Goal: Use online tool/utility: Utilize a website feature to perform a specific function

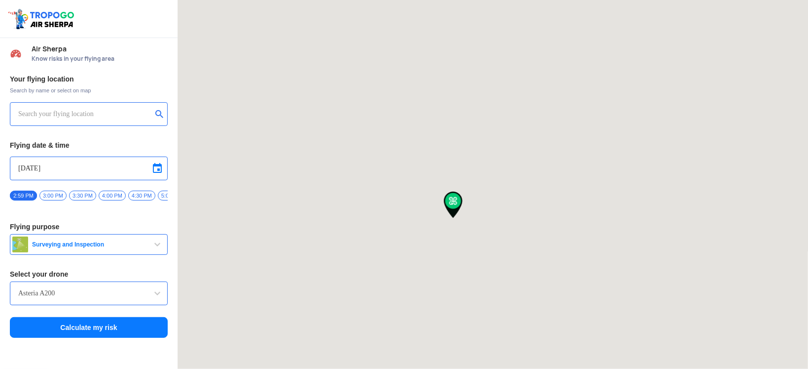
type input "[STREET_ADDRESS]"
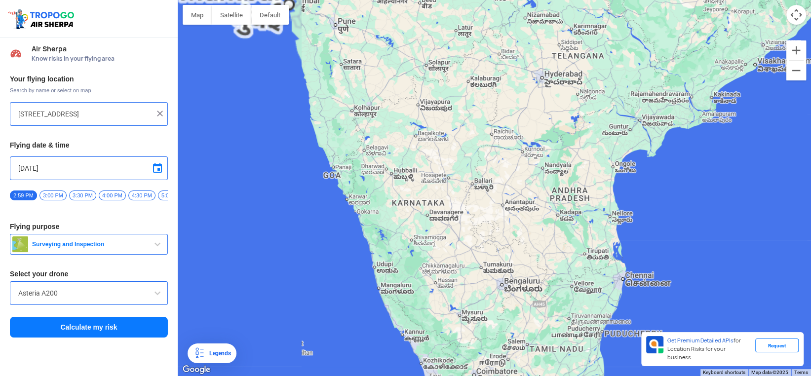
drag, startPoint x: 387, startPoint y: 261, endPoint x: 542, endPoint y: 363, distance: 186.3
click at [542, 363] on div at bounding box center [494, 188] width 633 height 376
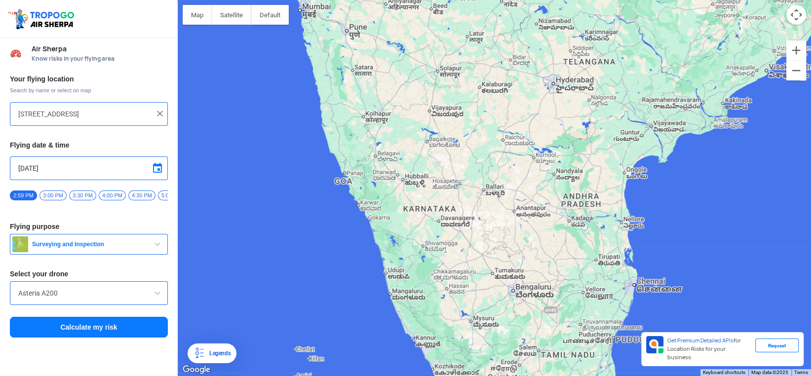
click at [148, 241] on button "Surveying and Inspection" at bounding box center [89, 244] width 158 height 21
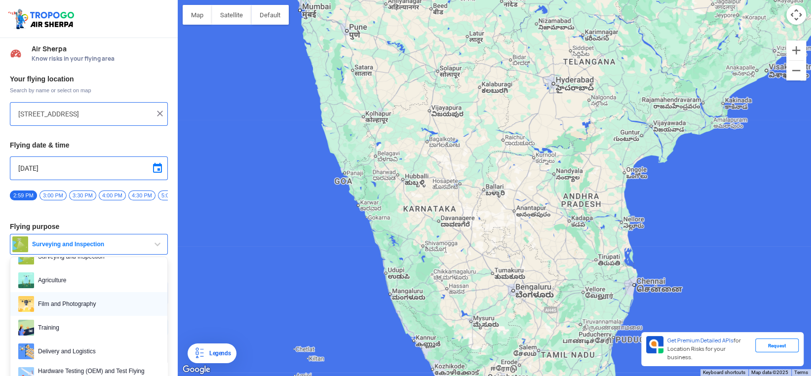
scroll to position [49, 0]
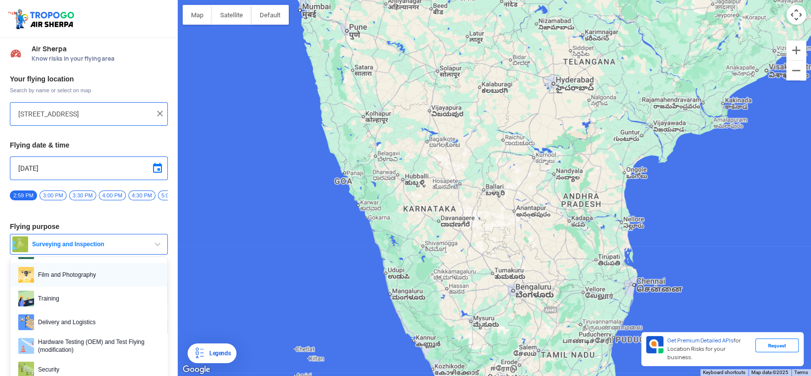
click at [92, 275] on span "Film and Photography" at bounding box center [96, 275] width 125 height 16
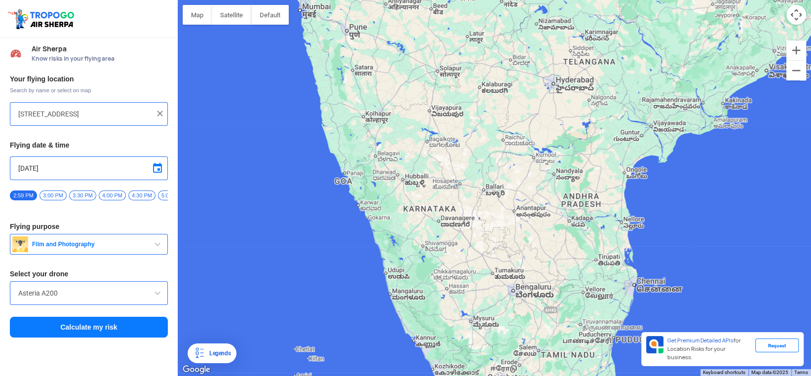
click at [102, 305] on div "Asteria A200" at bounding box center [89, 293] width 158 height 24
click at [125, 299] on input "Asteria A200" at bounding box center [88, 293] width 141 height 12
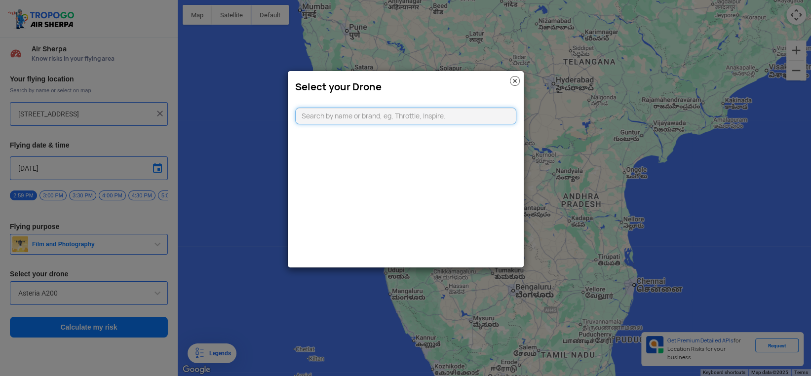
click at [364, 113] on input "text" at bounding box center [405, 116] width 221 height 17
type input "dji mi"
click at [358, 143] on li "DJI Mini2" at bounding box center [406, 138] width 221 height 22
type input "DJI Mini2"
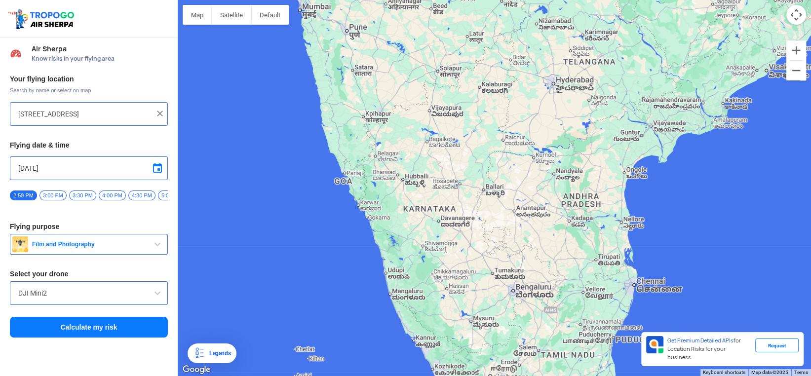
click at [160, 116] on img at bounding box center [160, 114] width 10 height 10
click at [117, 119] on input "text" at bounding box center [85, 114] width 134 height 12
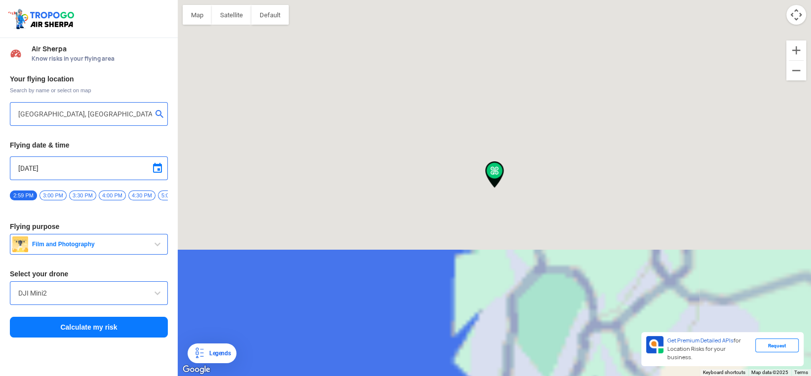
type input "[STREET_ADDRESS]"
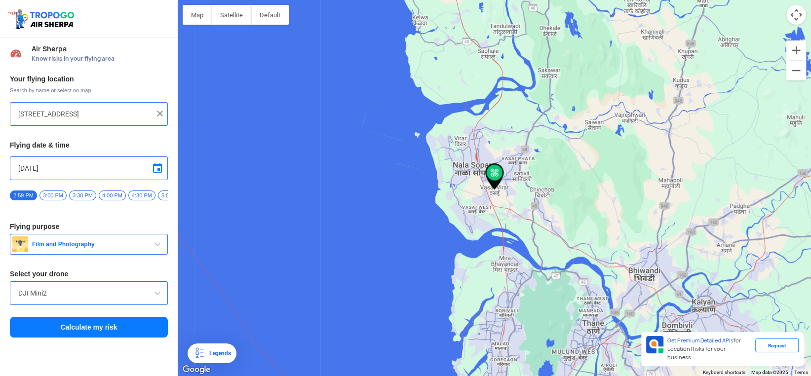
click at [81, 326] on button "Calculate my risk" at bounding box center [89, 327] width 158 height 21
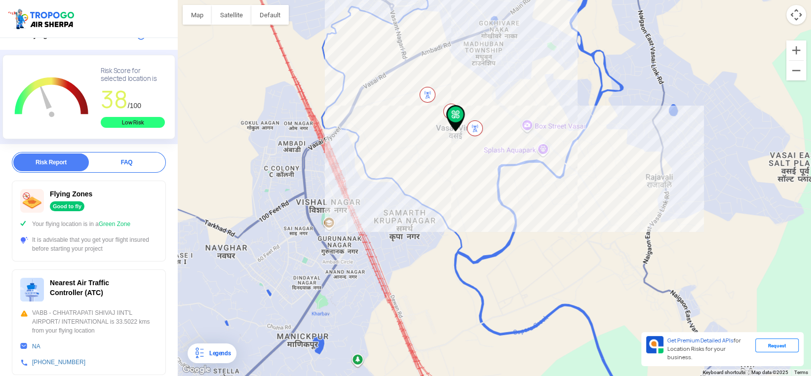
drag, startPoint x: 480, startPoint y: 210, endPoint x: 503, endPoint y: 101, distance: 111.4
click at [503, 101] on div at bounding box center [494, 188] width 633 height 376
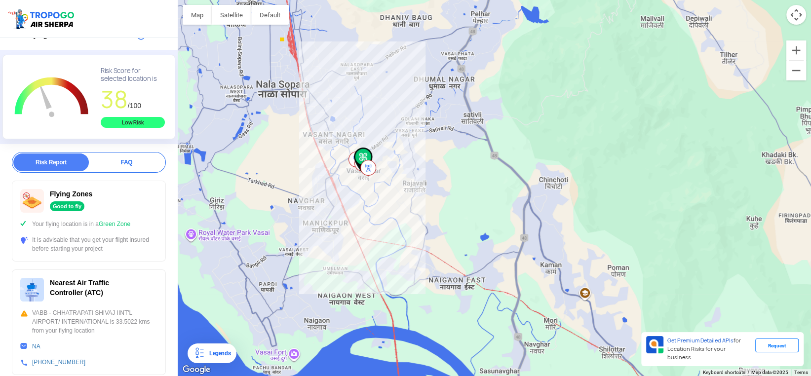
drag, startPoint x: 409, startPoint y: 126, endPoint x: 281, endPoint y: 194, distance: 144.8
click at [281, 194] on div at bounding box center [494, 188] width 633 height 376
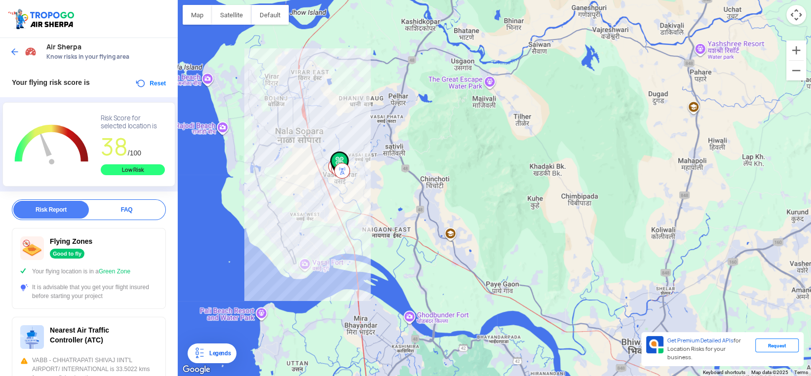
scroll to position [0, 0]
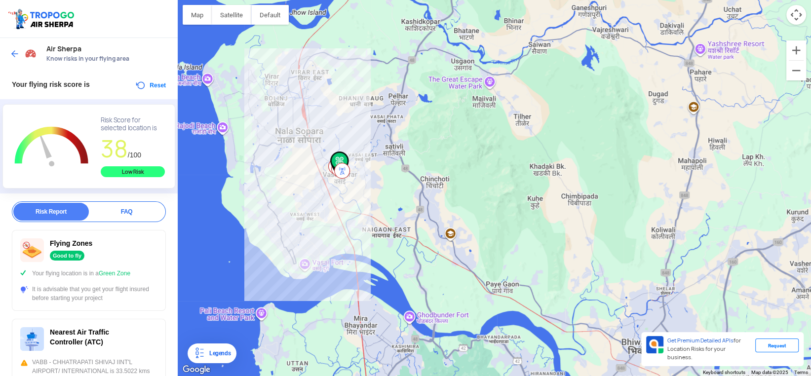
click at [59, 51] on span "Air Sherpa" at bounding box center [106, 49] width 121 height 8
click at [13, 49] on img at bounding box center [15, 54] width 10 height 10
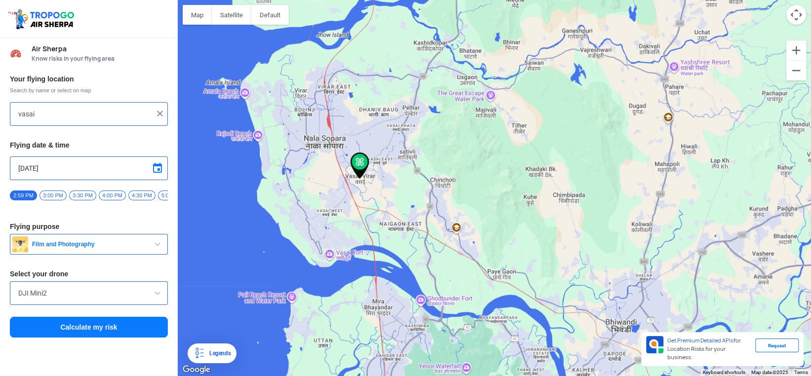
type input "[STREET_ADDRESS]"
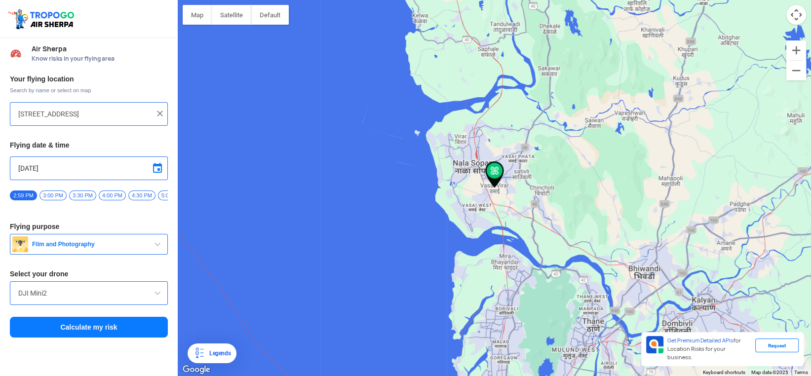
click at [88, 63] on div "Air Sherpa Know risks in your flying area" at bounding box center [89, 54] width 178 height 32
click at [85, 60] on span "Know risks in your flying area" at bounding box center [100, 59] width 136 height 8
click at [156, 112] on img at bounding box center [160, 114] width 10 height 10
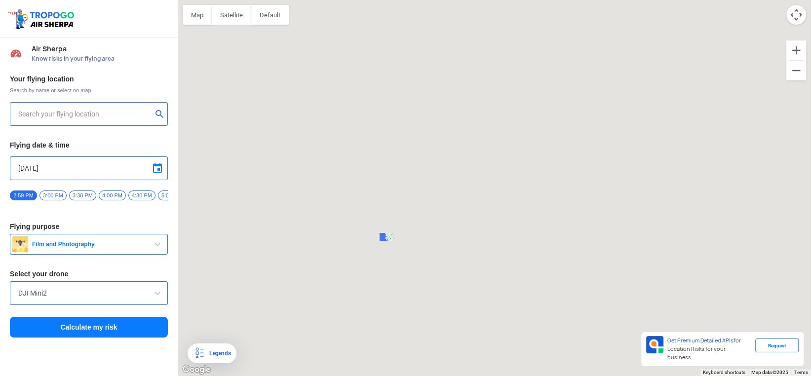
click at [144, 112] on input "text" at bounding box center [85, 114] width 134 height 12
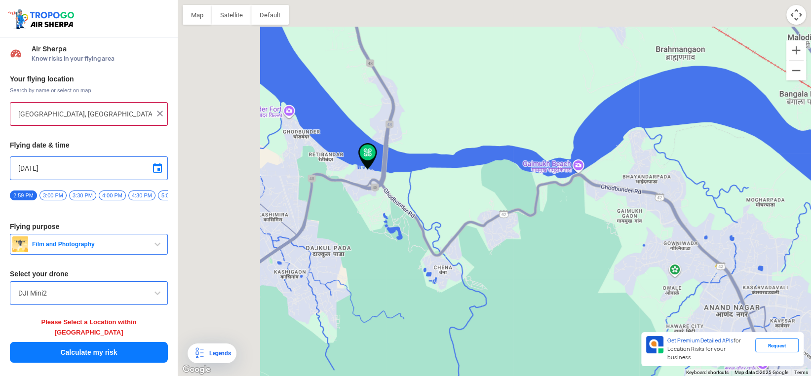
drag, startPoint x: 406, startPoint y: 201, endPoint x: 496, endPoint y: 261, distance: 108.7
click at [496, 261] on div at bounding box center [494, 188] width 633 height 376
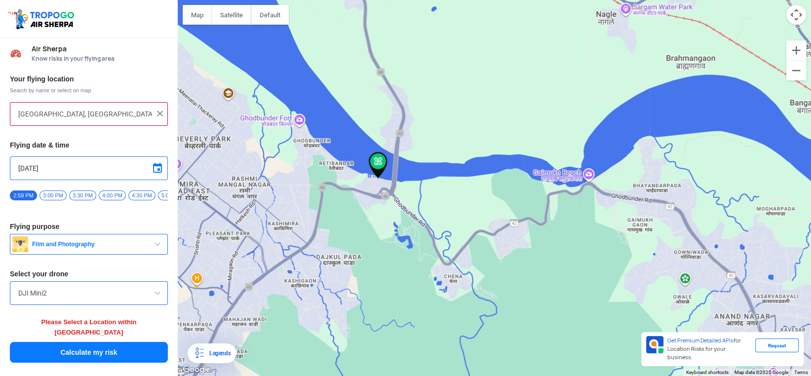
click at [83, 342] on button "Calculate my risk" at bounding box center [89, 352] width 158 height 21
click at [86, 344] on button "Calculate my risk" at bounding box center [89, 352] width 158 height 21
click at [125, 118] on input "[GEOGRAPHIC_DATA], [GEOGRAPHIC_DATA], beside [GEOGRAPHIC_DATA], Ghodbunder, [GE…" at bounding box center [85, 114] width 134 height 12
click at [377, 167] on img at bounding box center [378, 165] width 19 height 27
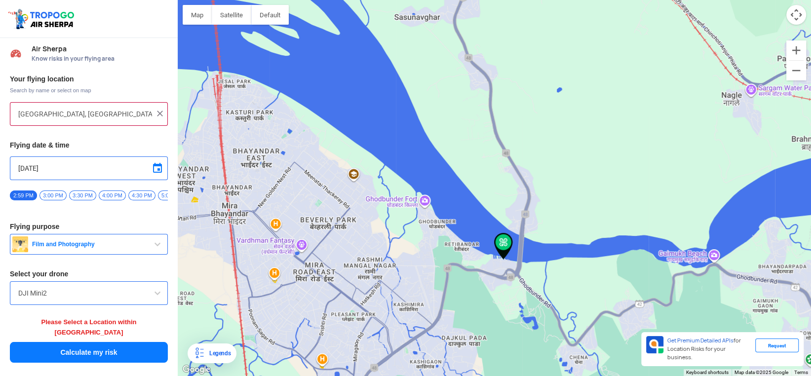
drag, startPoint x: 351, startPoint y: 201, endPoint x: 479, endPoint y: 283, distance: 151.8
click at [479, 283] on div at bounding box center [494, 188] width 633 height 376
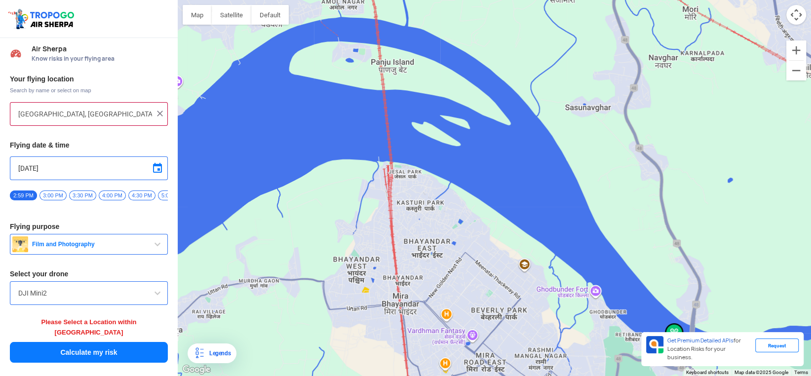
drag, startPoint x: 318, startPoint y: 239, endPoint x: 245, endPoint y: 303, distance: 96.5
click at [245, 303] on div at bounding box center [494, 188] width 633 height 376
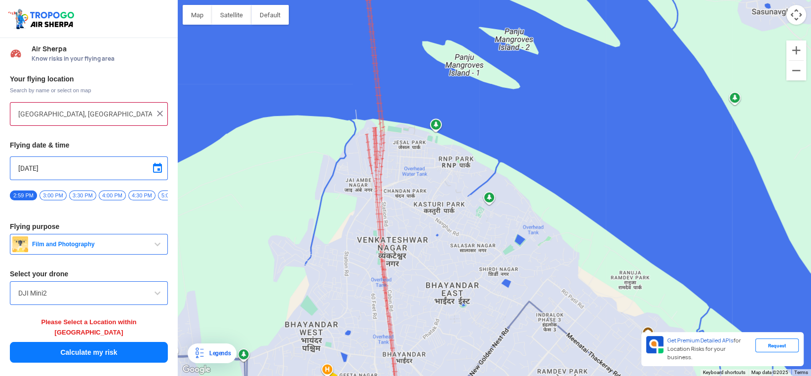
click at [435, 130] on div at bounding box center [494, 188] width 633 height 376
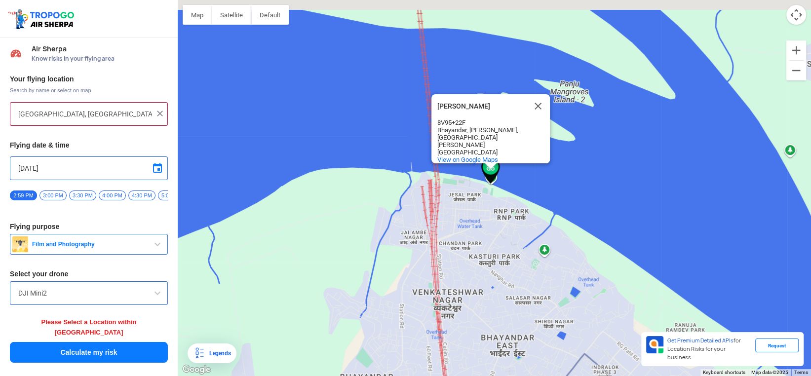
type input "[PERSON_NAME], [GEOGRAPHIC_DATA], [PERSON_NAME], [GEOGRAPHIC_DATA], [GEOGRAPHIC…"
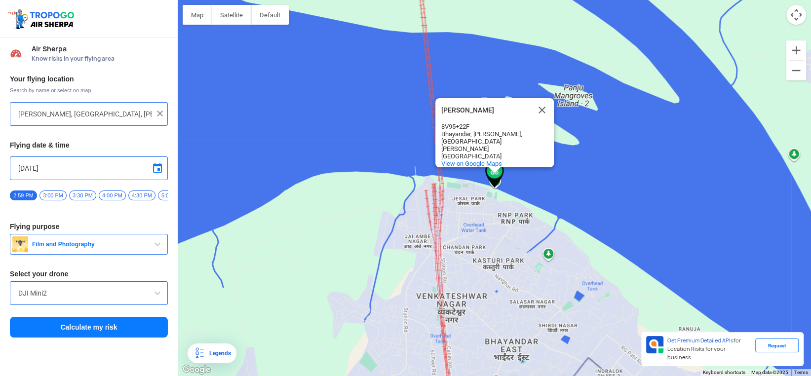
click at [101, 328] on button "Calculate my risk" at bounding box center [89, 327] width 158 height 21
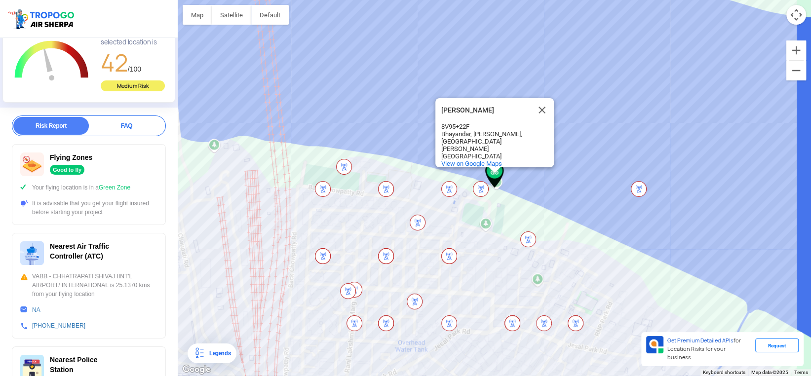
scroll to position [16, 0]
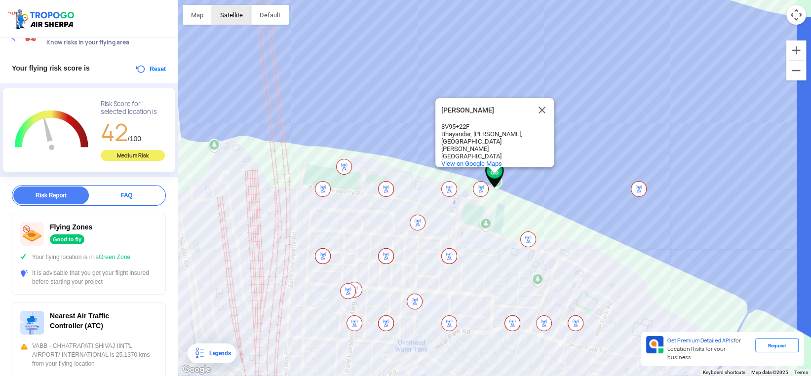
click at [238, 11] on button "Satellite" at bounding box center [231, 15] width 39 height 20
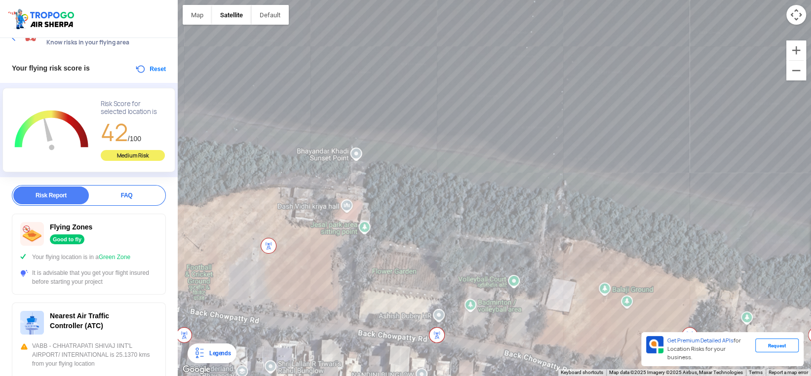
click at [353, 152] on div "Bhayandar Khadi Bhayandar Khadi 8V95+[STREET_ADDRESS][PERSON_NAME] View on Goog…" at bounding box center [494, 188] width 633 height 376
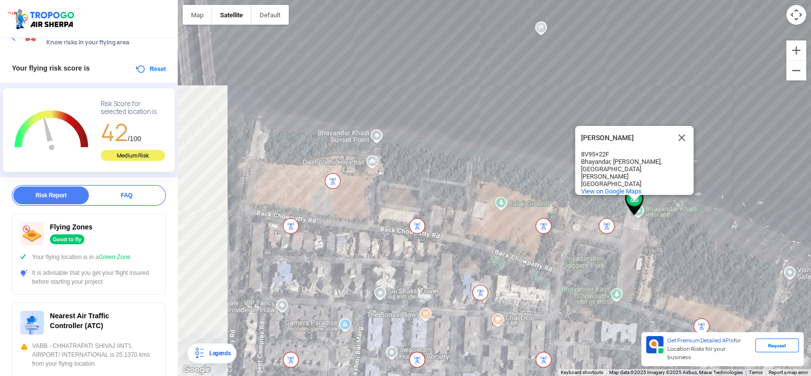
drag, startPoint x: 226, startPoint y: 195, endPoint x: 284, endPoint y: 166, distance: 65.3
click at [284, 166] on div "Bhayandar Khadi Bhayandar Khadi 8V95+[STREET_ADDRESS][PERSON_NAME] View on Goog…" at bounding box center [494, 188] width 633 height 376
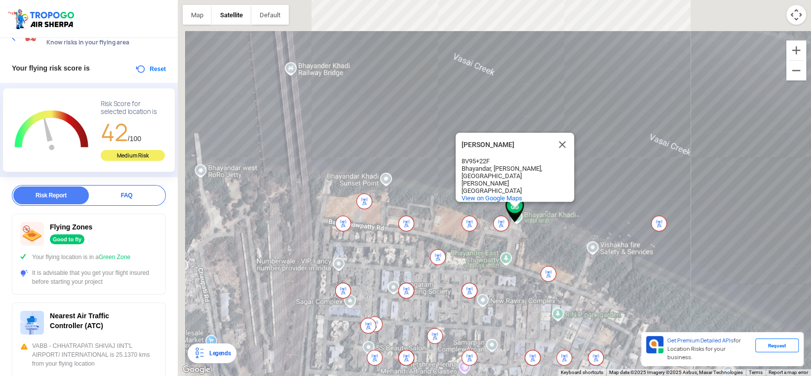
drag, startPoint x: 284, startPoint y: 166, endPoint x: 342, endPoint y: 198, distance: 65.9
click at [342, 198] on div "Bhayandar Khadi Bhayandar Khadi 8V95+[STREET_ADDRESS][PERSON_NAME] View on Goog…" at bounding box center [494, 188] width 633 height 376
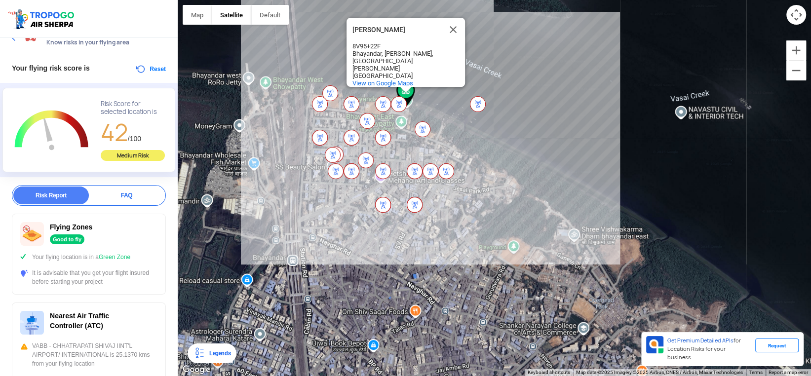
drag, startPoint x: 298, startPoint y: 217, endPoint x: 267, endPoint y: 118, distance: 103.2
click at [267, 118] on div "Bhayandar Khadi Bhayandar Khadi 8V95+[STREET_ADDRESS][PERSON_NAME] View on Goog…" at bounding box center [494, 188] width 633 height 376
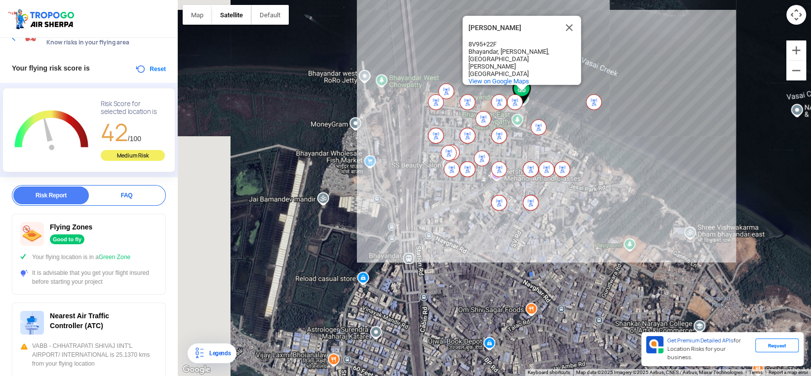
drag, startPoint x: 296, startPoint y: 231, endPoint x: 415, endPoint y: 235, distance: 119.5
click at [415, 235] on div "Bhayandar Khadi Bhayandar Khadi 8V95+[STREET_ADDRESS][PERSON_NAME] View on Goog…" at bounding box center [494, 188] width 633 height 376
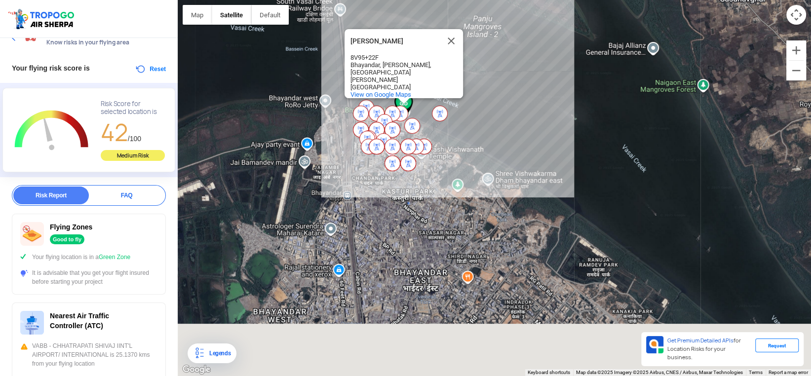
drag, startPoint x: 446, startPoint y: 257, endPoint x: 371, endPoint y: 191, distance: 100.0
click at [371, 191] on div "Bhayandar Khadi Bhayandar Khadi 8V95+[STREET_ADDRESS][PERSON_NAME] View on Goog…" at bounding box center [494, 188] width 633 height 376
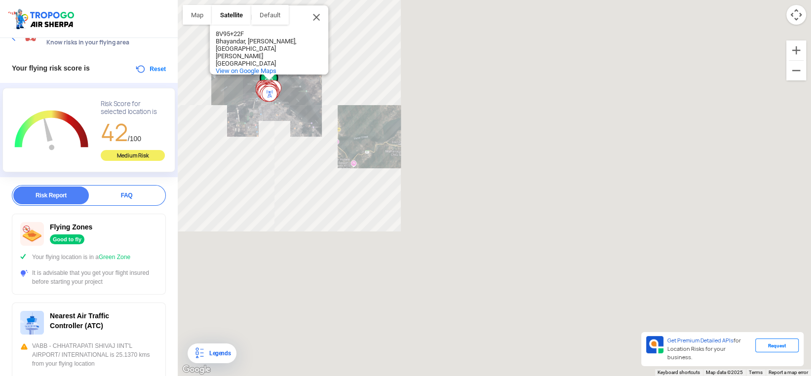
drag, startPoint x: 439, startPoint y: 240, endPoint x: 320, endPoint y: 130, distance: 161.7
click at [318, 118] on div "Bhayandar Khadi Bhayandar Khadi 8V95+[STREET_ADDRESS][PERSON_NAME] View on Goog…" at bounding box center [494, 188] width 633 height 376
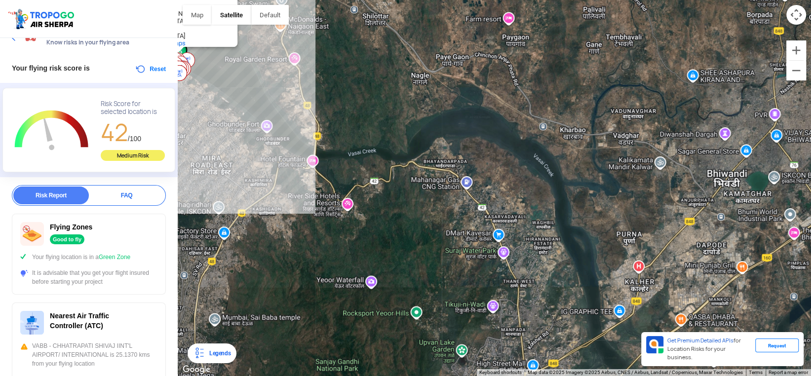
drag, startPoint x: 318, startPoint y: 161, endPoint x: 318, endPoint y: 238, distance: 77.0
click at [318, 238] on div "Bhayandar Khadi Bhayandar Khadi 8V95+[STREET_ADDRESS][PERSON_NAME] View on Goog…" at bounding box center [494, 188] width 633 height 376
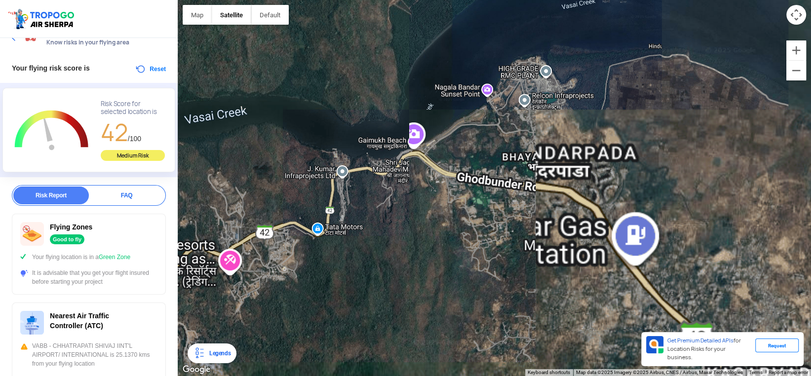
drag, startPoint x: 408, startPoint y: 137, endPoint x: 239, endPoint y: 196, distance: 179.3
click at [239, 196] on div "Bhayandar Khadi Bhayandar Khadi 8V95+[STREET_ADDRESS][PERSON_NAME] View on Goog…" at bounding box center [494, 188] width 633 height 376
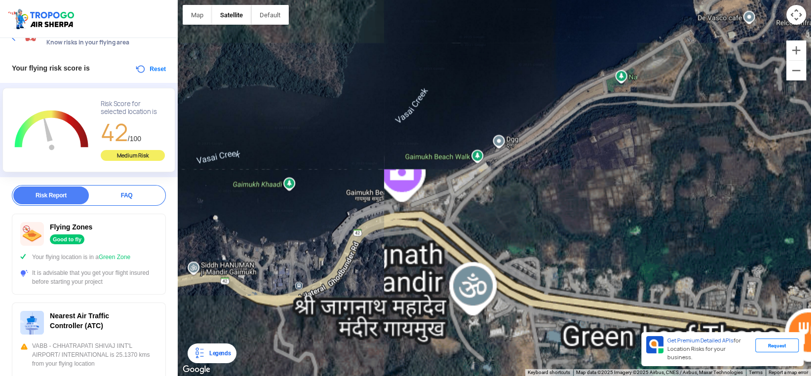
drag, startPoint x: 401, startPoint y: 159, endPoint x: 458, endPoint y: 202, distance: 71.6
click at [458, 202] on div "Bhayandar Khadi Bhayandar Khadi 8V95+[STREET_ADDRESS][PERSON_NAME] View on Goog…" at bounding box center [494, 188] width 633 height 376
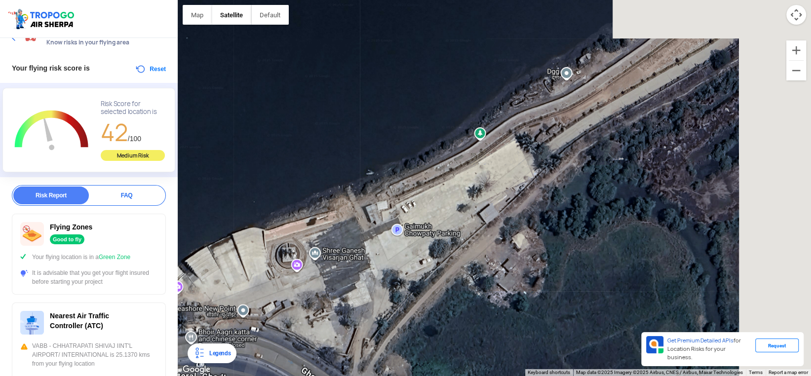
drag, startPoint x: 406, startPoint y: 182, endPoint x: 273, endPoint y: 275, distance: 162.3
click at [273, 275] on div "Bhayandar Khadi Bhayandar Khadi 8V95+[STREET_ADDRESS][PERSON_NAME] View on Goog…" at bounding box center [494, 188] width 633 height 376
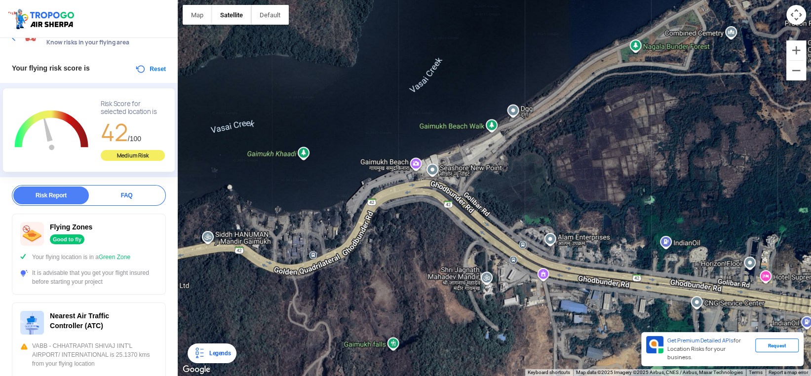
drag, startPoint x: 374, startPoint y: 203, endPoint x: 488, endPoint y: 123, distance: 139.1
click at [488, 123] on div "Bhayandar Khadi Bhayandar Khadi 8V95+[STREET_ADDRESS][PERSON_NAME] View on Goog…" at bounding box center [494, 188] width 633 height 376
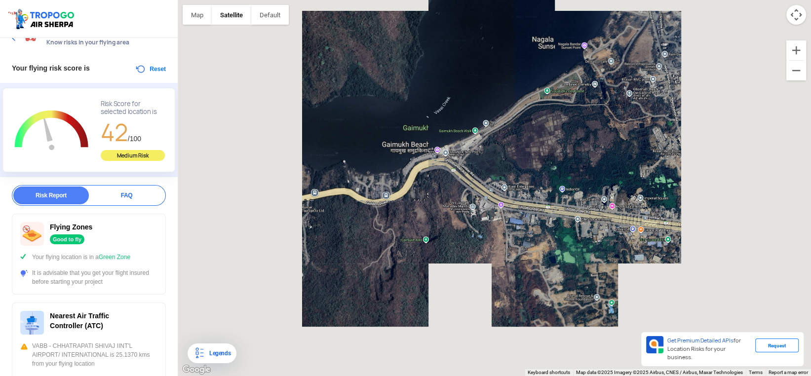
drag, startPoint x: 416, startPoint y: 250, endPoint x: 399, endPoint y: 175, distance: 77.4
click at [399, 175] on div "Bhayandar Khadi Bhayandar Khadi 8V95+[STREET_ADDRESS][PERSON_NAME] View on Goog…" at bounding box center [494, 188] width 633 height 376
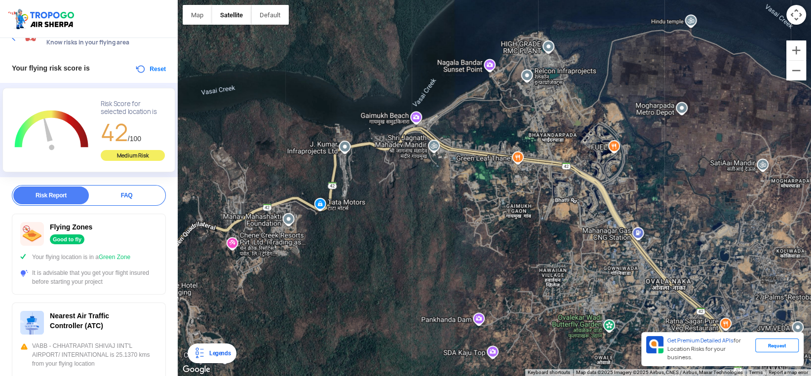
drag, startPoint x: 370, startPoint y: 207, endPoint x: 379, endPoint y: 208, distance: 8.9
click at [379, 208] on div "Bhayandar Khadi Bhayandar Khadi 8V95+[STREET_ADDRESS][PERSON_NAME] View on Goog…" at bounding box center [494, 188] width 633 height 376
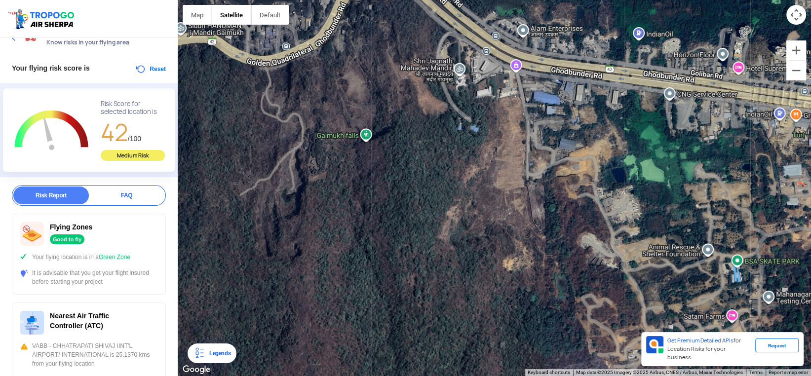
click at [362, 130] on div "Bhayandar Khadi Bhayandar Khadi 8V95+[STREET_ADDRESS][PERSON_NAME] View on Goog…" at bounding box center [494, 188] width 633 height 376
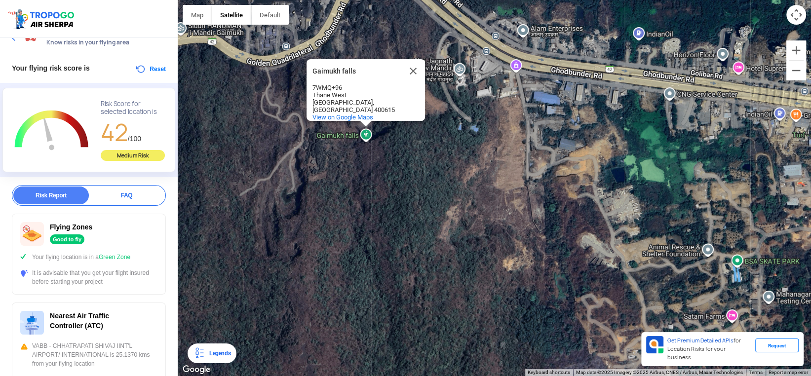
click at [362, 130] on div "Gaimukh falls [GEOGRAPHIC_DATA] 7WMQ+96 [GEOGRAPHIC_DATA] View on Google Maps" at bounding box center [494, 188] width 633 height 376
click at [357, 114] on span "View on Google Maps" at bounding box center [342, 117] width 61 height 7
click at [333, 90] on div "7WMQ+96" at bounding box center [356, 87] width 89 height 7
click at [335, 78] on div "Gaimukh falls" at bounding box center [356, 71] width 89 height 24
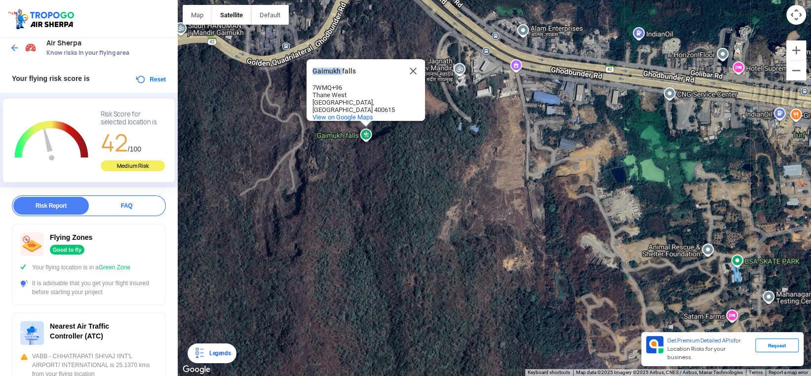
scroll to position [0, 0]
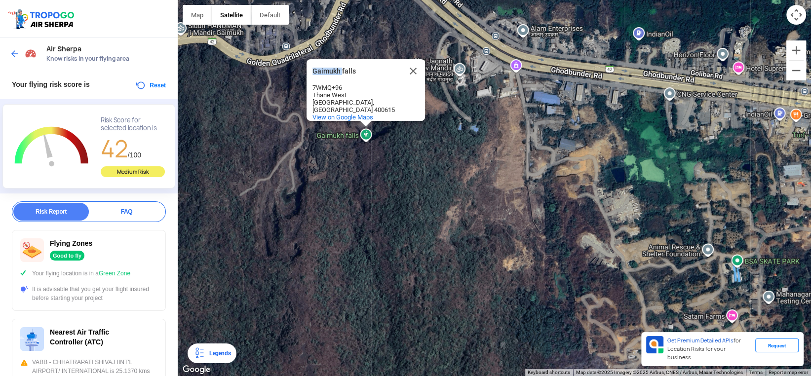
click at [16, 49] on img at bounding box center [15, 54] width 10 height 10
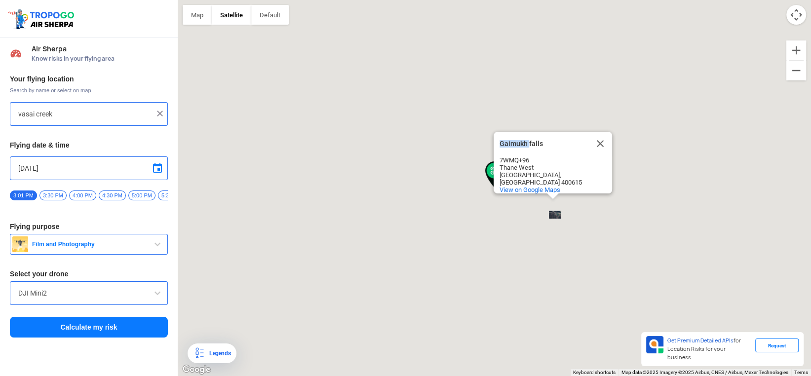
type input "[PERSON_NAME], [GEOGRAPHIC_DATA], [PERSON_NAME], [GEOGRAPHIC_DATA], [GEOGRAPHIC…"
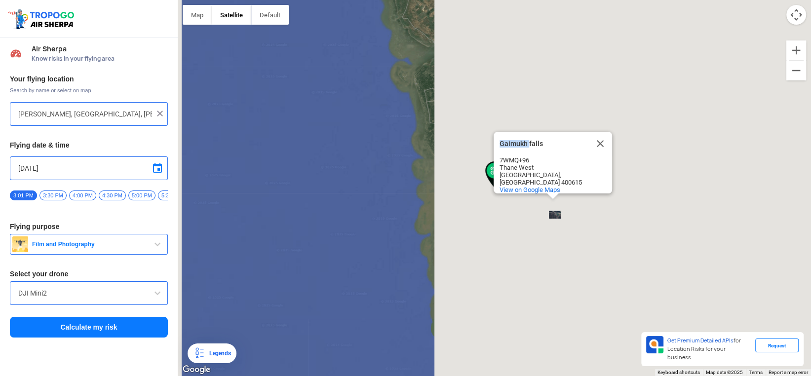
click at [104, 330] on button "Calculate my risk" at bounding box center [89, 327] width 158 height 21
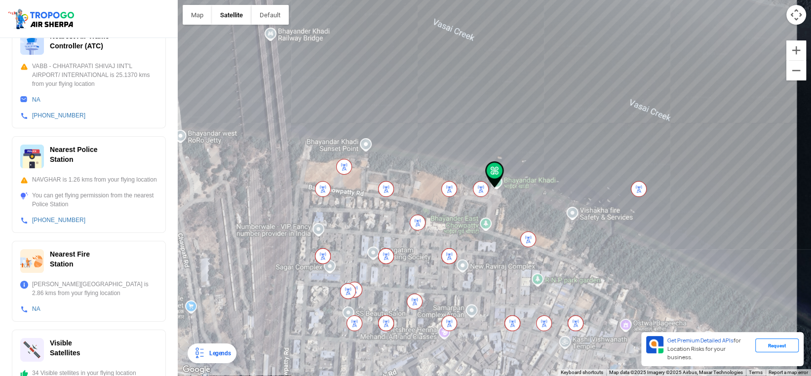
scroll to position [312, 0]
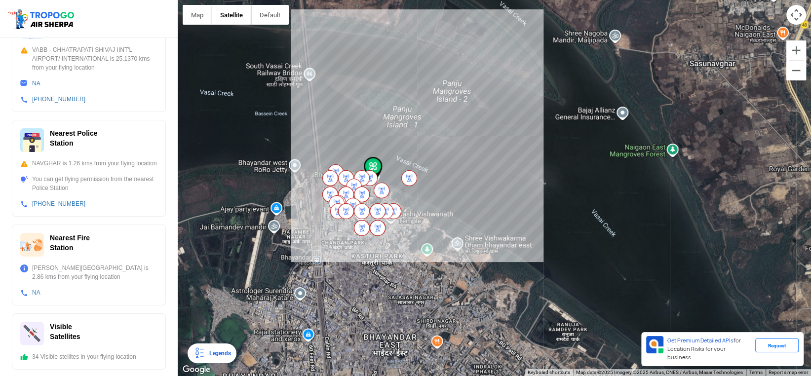
drag, startPoint x: 565, startPoint y: 237, endPoint x: 491, endPoint y: 190, distance: 87.9
click at [491, 190] on div "Gaimukh falls [GEOGRAPHIC_DATA] 7WMQ+96 [GEOGRAPHIC_DATA] View on Google Maps" at bounding box center [494, 188] width 633 height 376
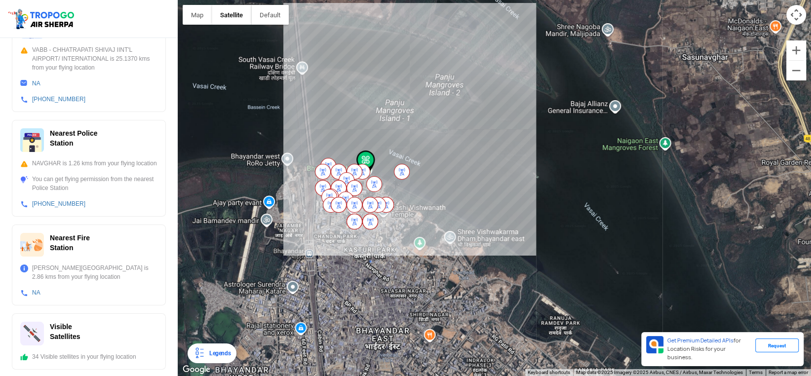
scroll to position [0, 0]
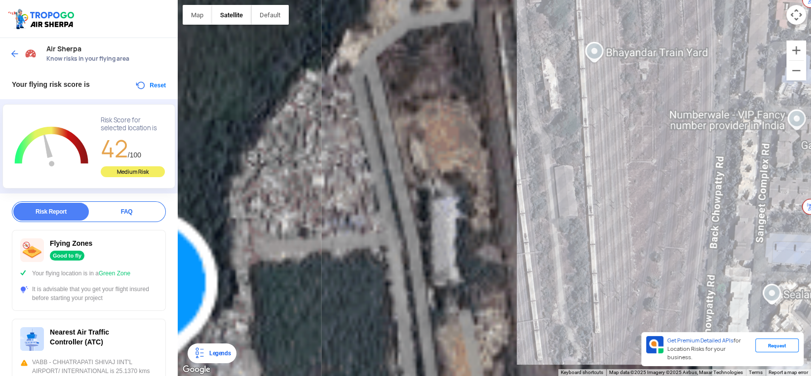
drag, startPoint x: 387, startPoint y: 276, endPoint x: 159, endPoint y: 83, distance: 298.7
click at [159, 83] on div "Location Risk Score Air Sherpa Know risks in your flying area Your flying risk …" at bounding box center [405, 188] width 811 height 376
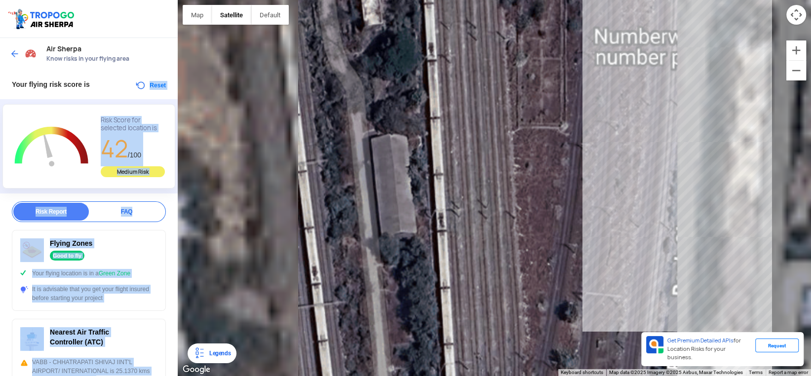
scroll to position [148, 0]
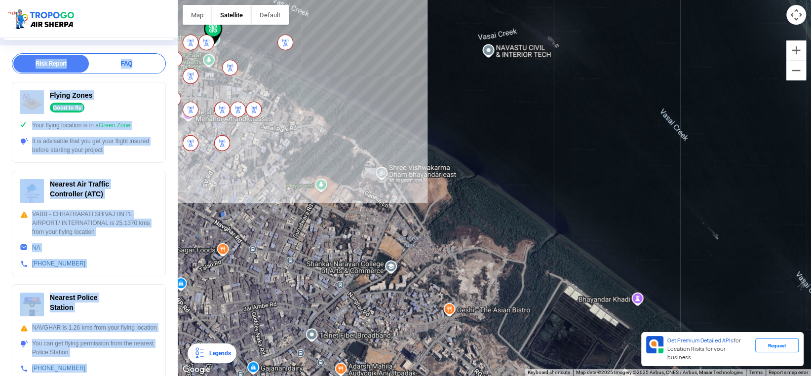
drag, startPoint x: 389, startPoint y: 74, endPoint x: 213, endPoint y: 27, distance: 181.7
click at [213, 27] on img at bounding box center [213, 32] width 19 height 27
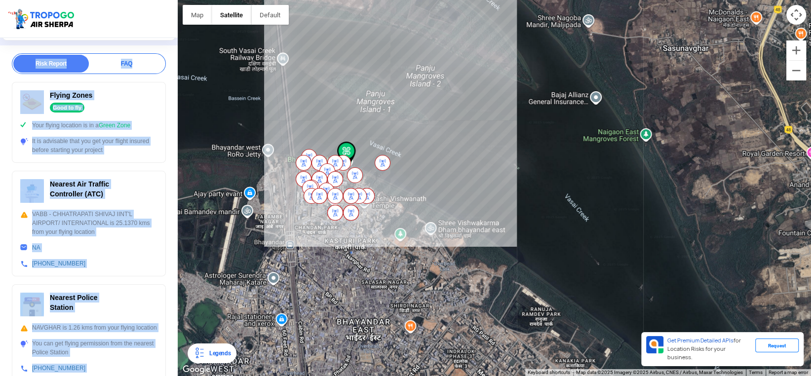
drag, startPoint x: 494, startPoint y: 271, endPoint x: 422, endPoint y: 173, distance: 121.5
click at [422, 174] on div "Gaimukh falls [GEOGRAPHIC_DATA] 7WMQ+96 [GEOGRAPHIC_DATA] View on Google Maps" at bounding box center [494, 188] width 633 height 376
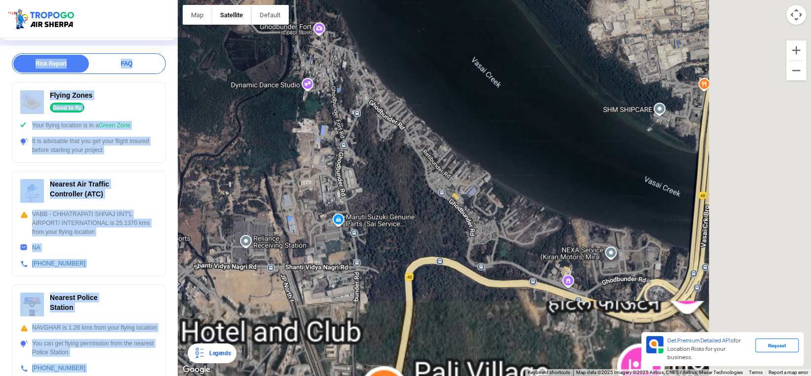
drag, startPoint x: 524, startPoint y: 249, endPoint x: 291, endPoint y: 125, distance: 263.8
click at [291, 125] on div "Gaimukh falls [GEOGRAPHIC_DATA] 7WMQ+96 [GEOGRAPHIC_DATA] View on Google Maps" at bounding box center [494, 188] width 633 height 376
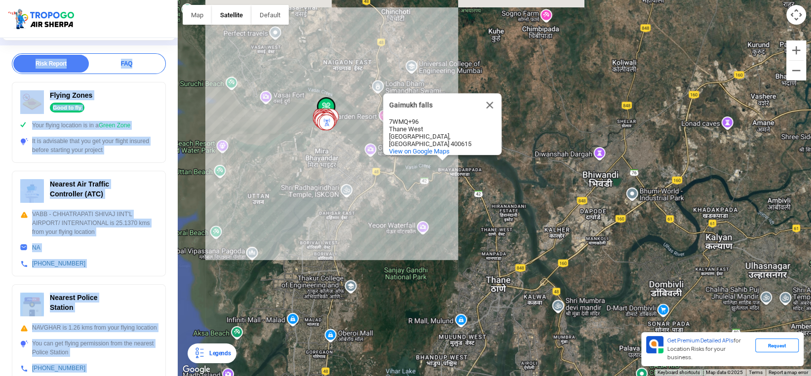
drag, startPoint x: 299, startPoint y: 149, endPoint x: 383, endPoint y: 184, distance: 90.9
click at [383, 184] on div "Gaimukh falls [GEOGRAPHIC_DATA] 7WMQ+96 [GEOGRAPHIC_DATA] View on Google Maps" at bounding box center [494, 188] width 633 height 376
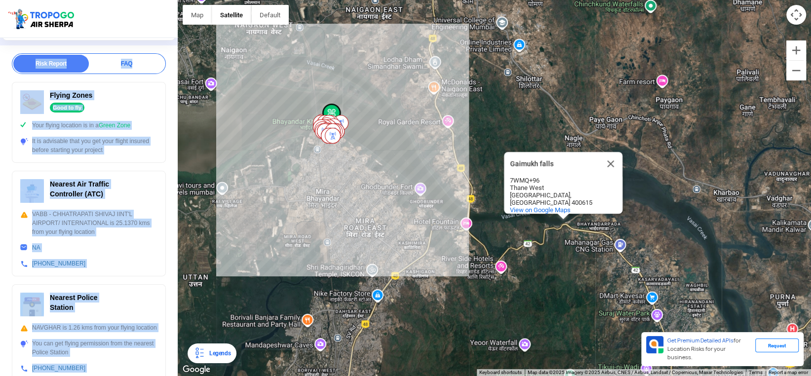
drag, startPoint x: 393, startPoint y: 210, endPoint x: 493, endPoint y: 294, distance: 131.0
click at [493, 294] on div "Gaimukh falls [GEOGRAPHIC_DATA] 7WMQ+96 [GEOGRAPHIC_DATA] View on Google Maps" at bounding box center [494, 188] width 633 height 376
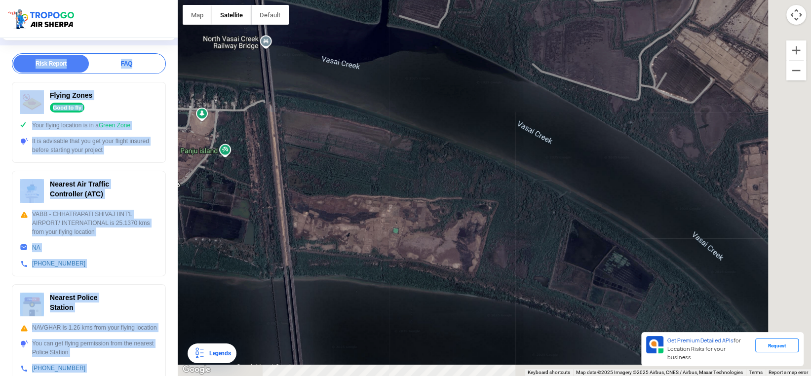
drag, startPoint x: 430, startPoint y: 196, endPoint x: 371, endPoint y: 169, distance: 64.9
click at [371, 169] on div "Gaimukh falls [GEOGRAPHIC_DATA] 7WMQ+96 [GEOGRAPHIC_DATA] View on Google Maps" at bounding box center [494, 188] width 633 height 376
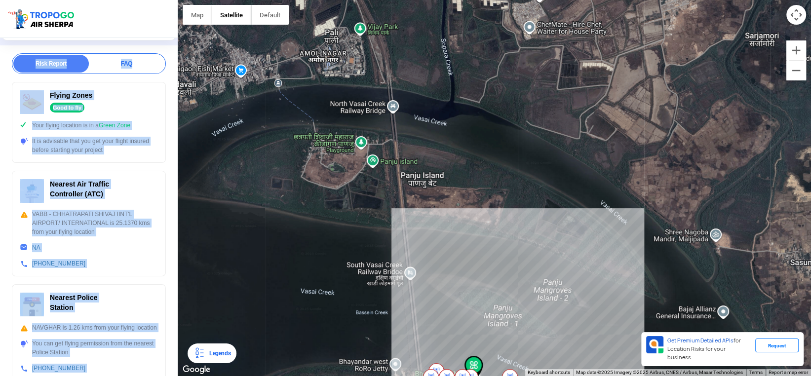
drag, startPoint x: 363, startPoint y: 187, endPoint x: 441, endPoint y: 186, distance: 78.0
click at [441, 186] on div "Gaimukh falls [GEOGRAPHIC_DATA] 7WMQ+96 [GEOGRAPHIC_DATA] View on Google Maps" at bounding box center [494, 188] width 633 height 376
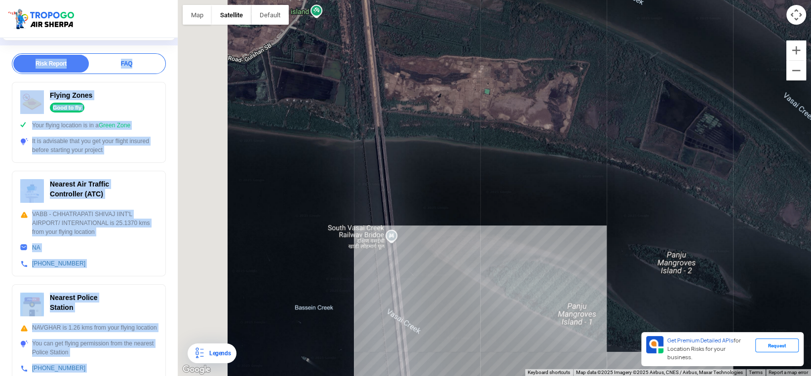
drag, startPoint x: 376, startPoint y: 190, endPoint x: 534, endPoint y: 324, distance: 207.6
click at [536, 327] on div "Gaimukh falls [GEOGRAPHIC_DATA] 7WMQ+96 [GEOGRAPHIC_DATA] View on Google Maps" at bounding box center [494, 188] width 633 height 376
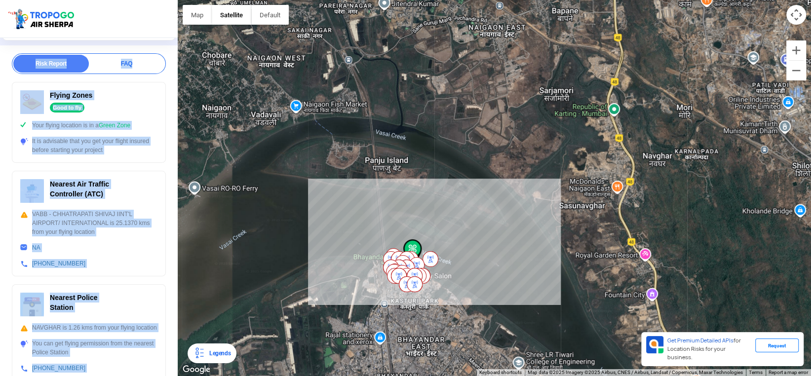
drag, startPoint x: 452, startPoint y: 221, endPoint x: 415, endPoint y: 178, distance: 56.4
click at [415, 178] on div "Gaimukh falls [GEOGRAPHIC_DATA] 7WMQ+96 [GEOGRAPHIC_DATA] View on Google Maps" at bounding box center [494, 188] width 633 height 376
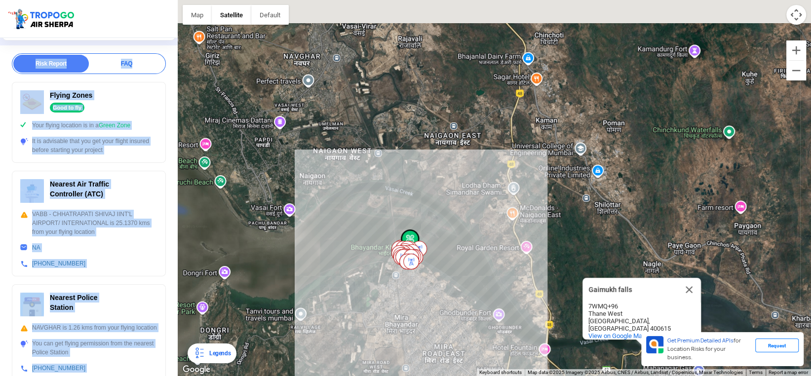
drag, startPoint x: 440, startPoint y: 172, endPoint x: 436, endPoint y: 214, distance: 41.6
click at [436, 214] on div "Gaimukh falls [GEOGRAPHIC_DATA] 7WMQ+96 [GEOGRAPHIC_DATA] View on Google Maps" at bounding box center [494, 188] width 633 height 376
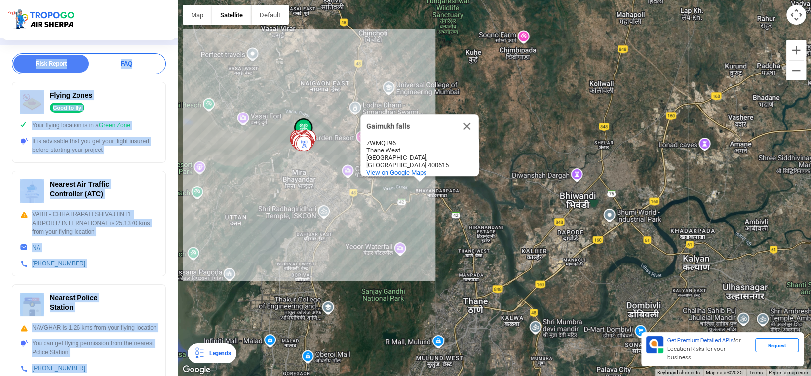
drag, startPoint x: 544, startPoint y: 140, endPoint x: 377, endPoint y: 22, distance: 205.1
click at [377, 22] on div "Gaimukh falls [GEOGRAPHIC_DATA] 7WMQ+96 [GEOGRAPHIC_DATA] View on Google Maps" at bounding box center [494, 188] width 633 height 376
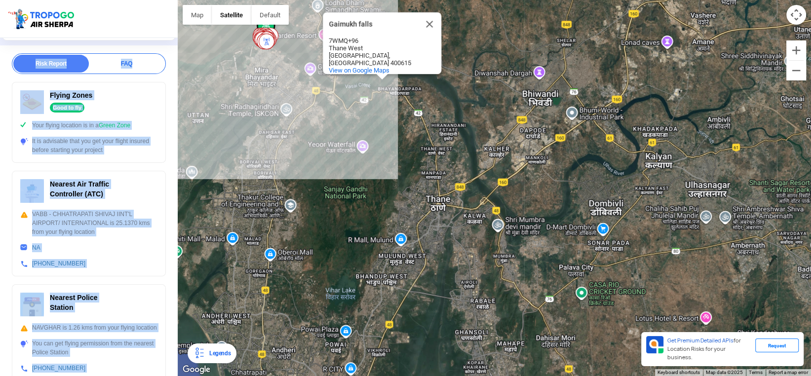
drag, startPoint x: 389, startPoint y: 243, endPoint x: 400, endPoint y: 166, distance: 77.8
click at [400, 166] on div "Gaimukh falls [GEOGRAPHIC_DATA] 7WMQ+96 [GEOGRAPHIC_DATA] View on Google Maps" at bounding box center [494, 188] width 633 height 376
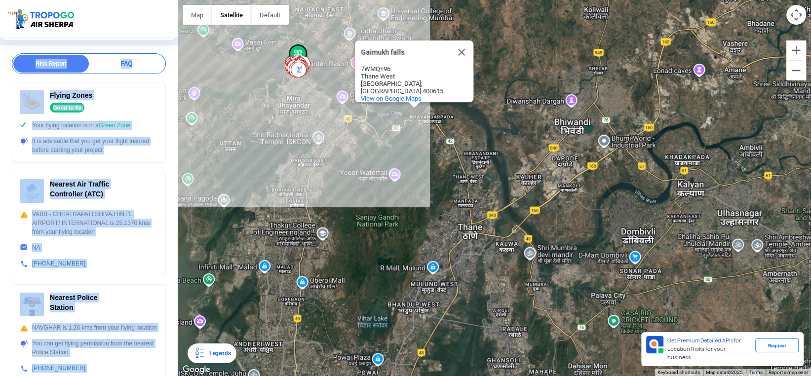
drag, startPoint x: 457, startPoint y: 194, endPoint x: 495, endPoint y: 231, distance: 53.4
click at [495, 231] on div "Gaimukh falls [GEOGRAPHIC_DATA] 7WMQ+96 [GEOGRAPHIC_DATA] View on Google Maps" at bounding box center [494, 188] width 633 height 376
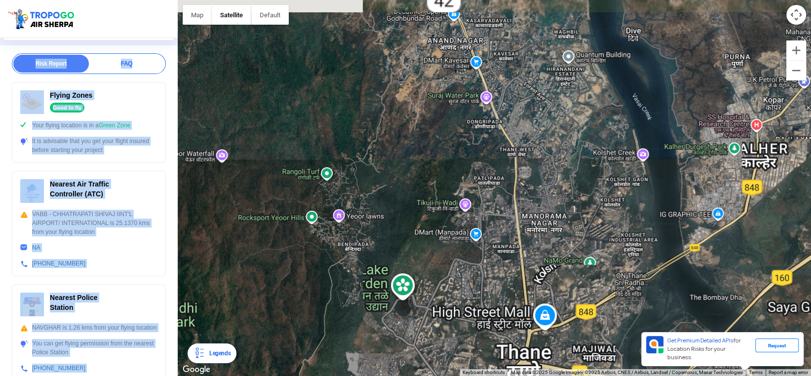
drag, startPoint x: 449, startPoint y: 209, endPoint x: 467, endPoint y: 266, distance: 59.6
click at [467, 266] on div "Gaimukh falls [GEOGRAPHIC_DATA] 7WMQ+96 [GEOGRAPHIC_DATA] View on Google Maps" at bounding box center [494, 188] width 633 height 376
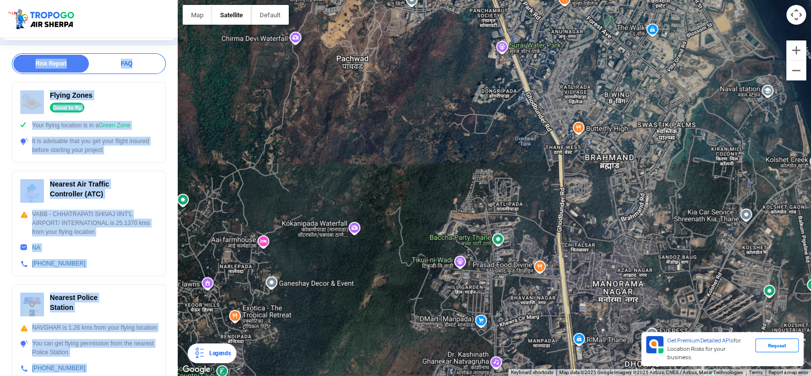
drag, startPoint x: 459, startPoint y: 183, endPoint x: 437, endPoint y: 270, distance: 90.3
click at [437, 270] on div "Gaimukh falls [GEOGRAPHIC_DATA] 7WMQ+96 [GEOGRAPHIC_DATA] View on Google Maps" at bounding box center [494, 188] width 633 height 376
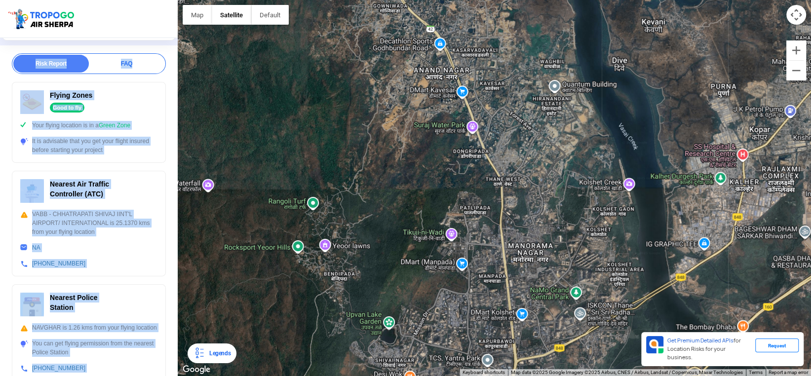
drag, startPoint x: 444, startPoint y: 224, endPoint x: 460, endPoint y: 97, distance: 127.9
click at [460, 97] on div "Gaimukh falls [GEOGRAPHIC_DATA] 7WMQ+96 [GEOGRAPHIC_DATA] View on Google Maps" at bounding box center [494, 188] width 633 height 376
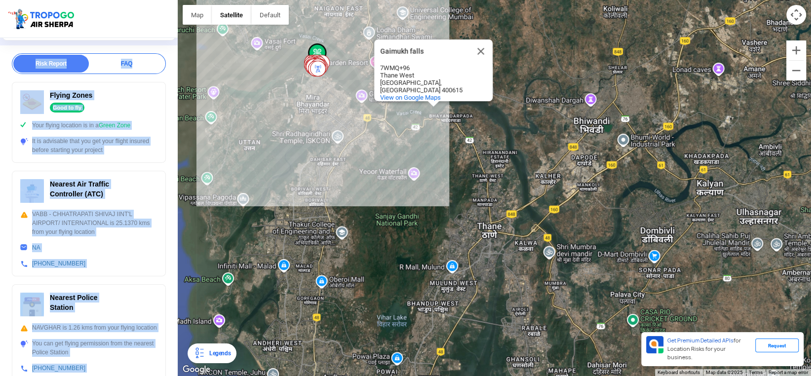
drag, startPoint x: 448, startPoint y: 118, endPoint x: 459, endPoint y: 205, distance: 87.1
click at [459, 205] on div "Gaimukh falls [GEOGRAPHIC_DATA] 7WMQ+96 [GEOGRAPHIC_DATA] View on Google Maps" at bounding box center [494, 188] width 633 height 376
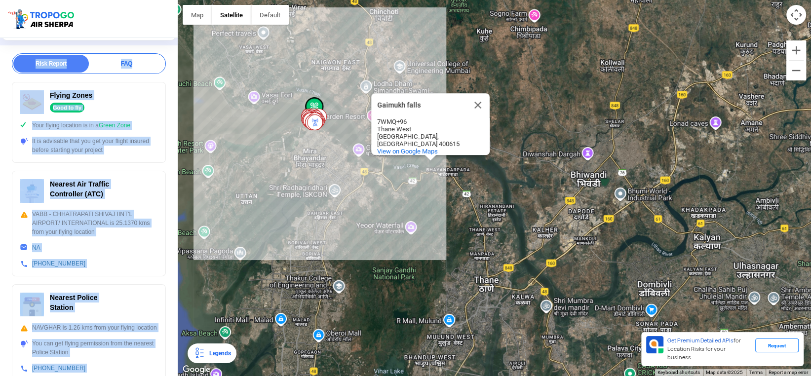
drag, startPoint x: 377, startPoint y: 144, endPoint x: 359, endPoint y: 200, distance: 58.9
click at [373, 201] on div "Gaimukh falls [GEOGRAPHIC_DATA] 7WMQ+96 [GEOGRAPHIC_DATA] View on Google Maps" at bounding box center [494, 188] width 633 height 376
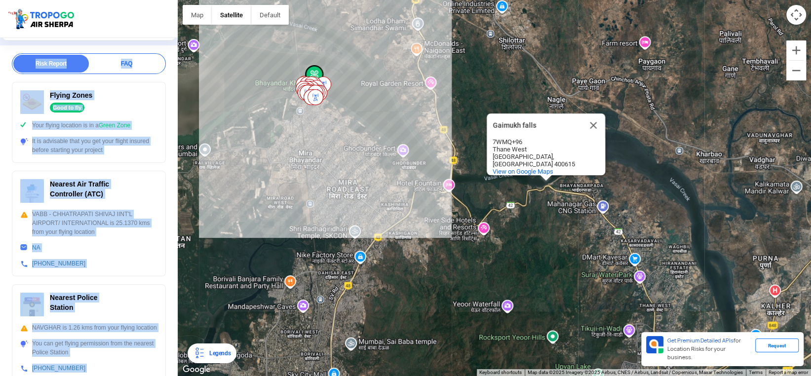
drag, startPoint x: 322, startPoint y: 185, endPoint x: 335, endPoint y: 234, distance: 51.0
click at [335, 234] on div "Gaimukh falls [GEOGRAPHIC_DATA] 7WMQ+96 [GEOGRAPHIC_DATA] View on Google Maps" at bounding box center [494, 188] width 633 height 376
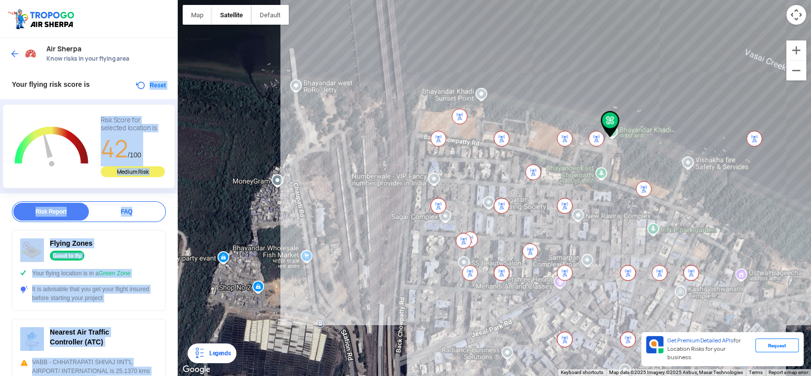
scroll to position [148, 0]
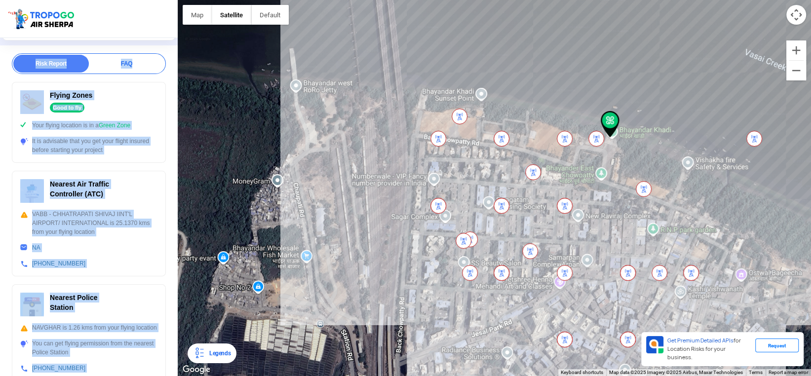
click at [457, 91] on div "Gaimukh falls [GEOGRAPHIC_DATA] 7WMQ+96 [GEOGRAPHIC_DATA] View on Google Maps" at bounding box center [494, 188] width 633 height 376
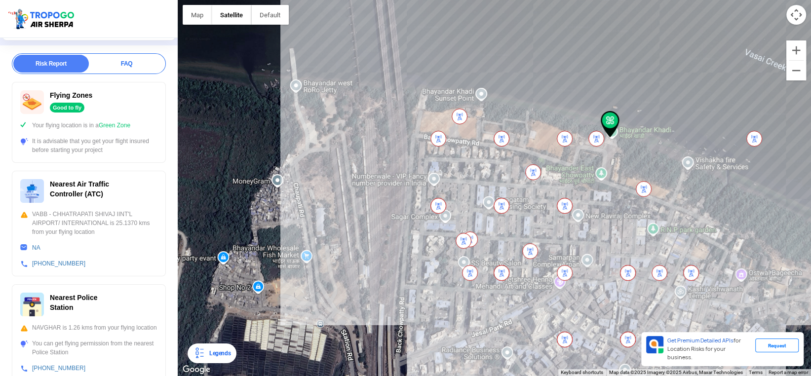
click at [457, 94] on div "Gaimukh falls [GEOGRAPHIC_DATA] 7WMQ+96 [GEOGRAPHIC_DATA] View on Google Maps" at bounding box center [494, 188] width 633 height 376
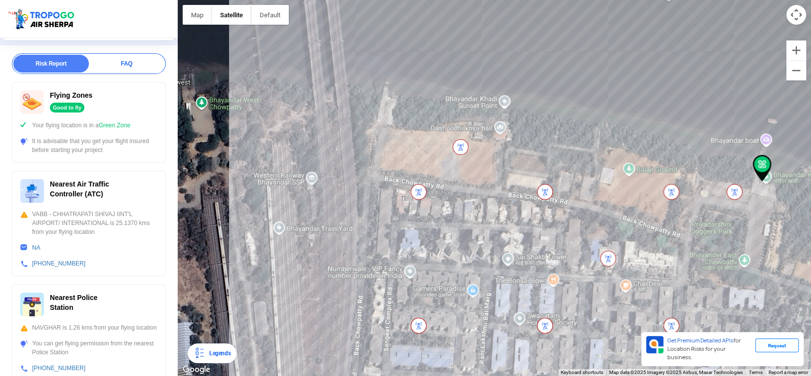
click at [481, 101] on div "Gaimukh falls [GEOGRAPHIC_DATA] 7WMQ+96 [GEOGRAPHIC_DATA] View on Google Maps" at bounding box center [494, 188] width 633 height 376
click at [225, 109] on div "Gaimukh falls [GEOGRAPHIC_DATA] 7WMQ+96 [GEOGRAPHIC_DATA] View on Google Maps" at bounding box center [494, 188] width 633 height 376
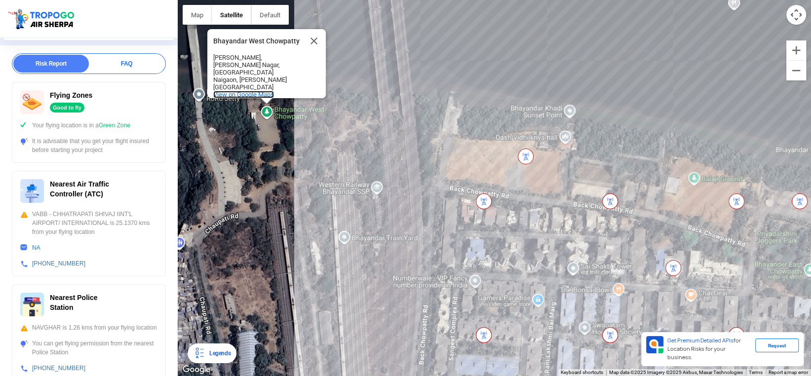
click at [238, 91] on span "View on Google Maps" at bounding box center [243, 94] width 61 height 7
